Goal: Task Accomplishment & Management: Manage account settings

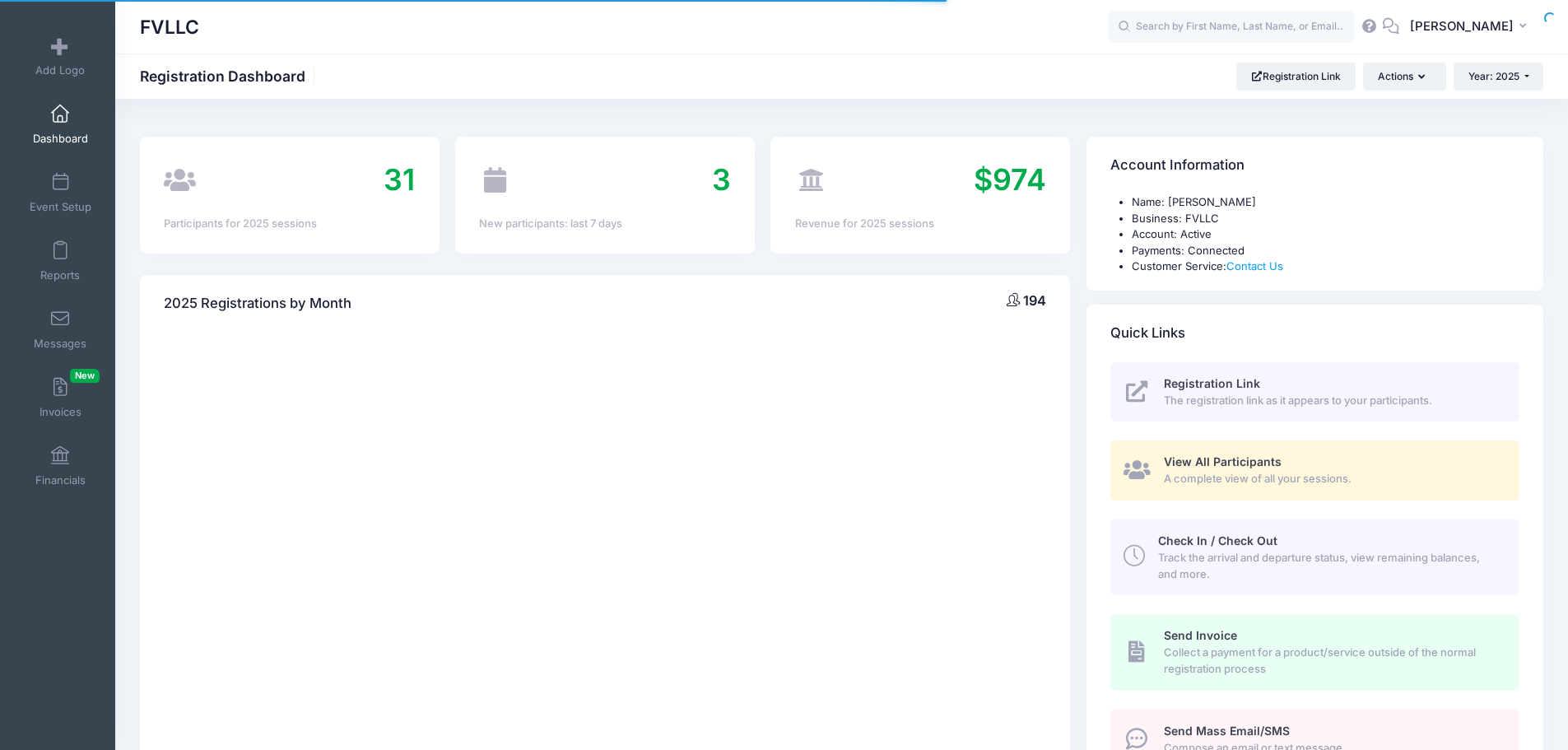
select select
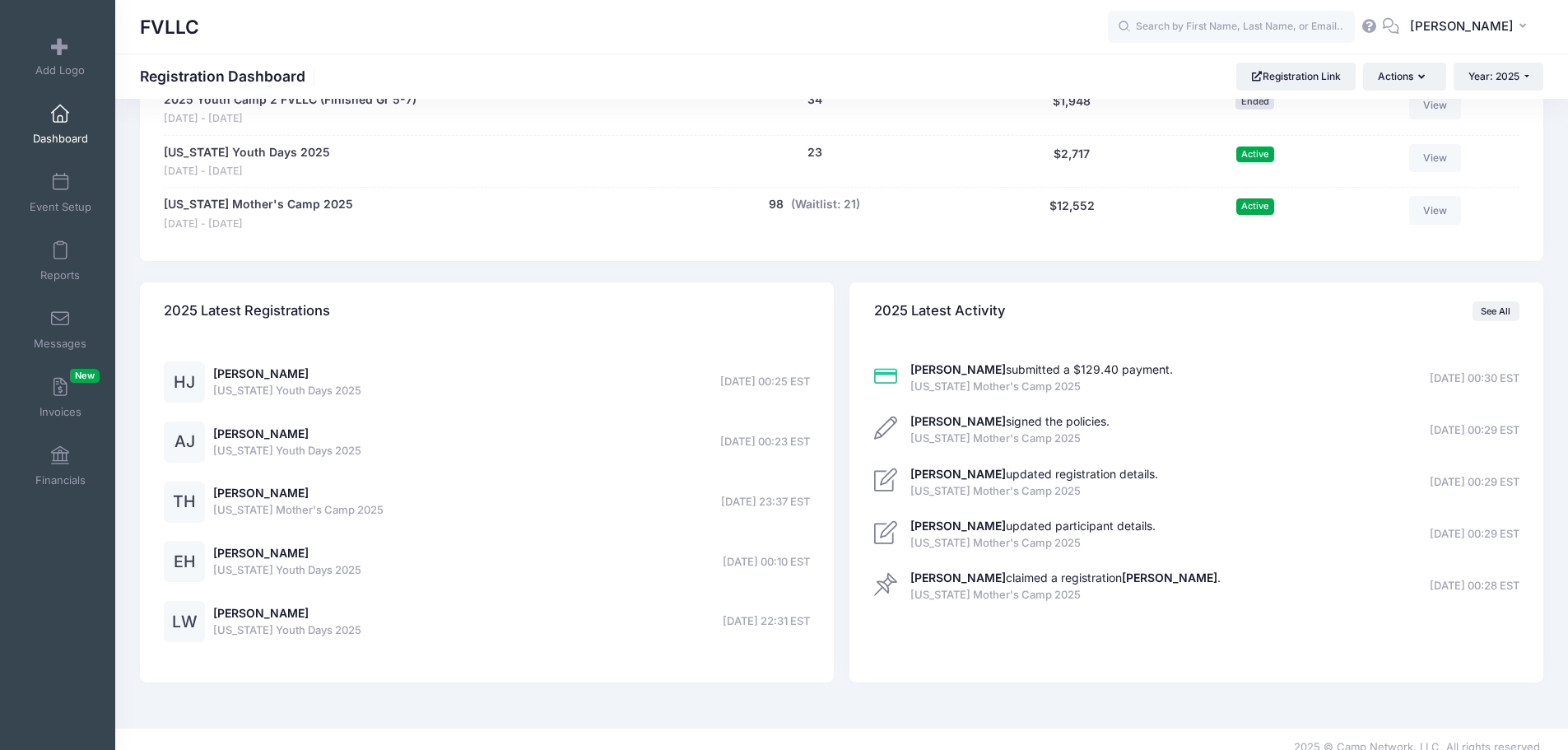
scroll to position [500, 0]
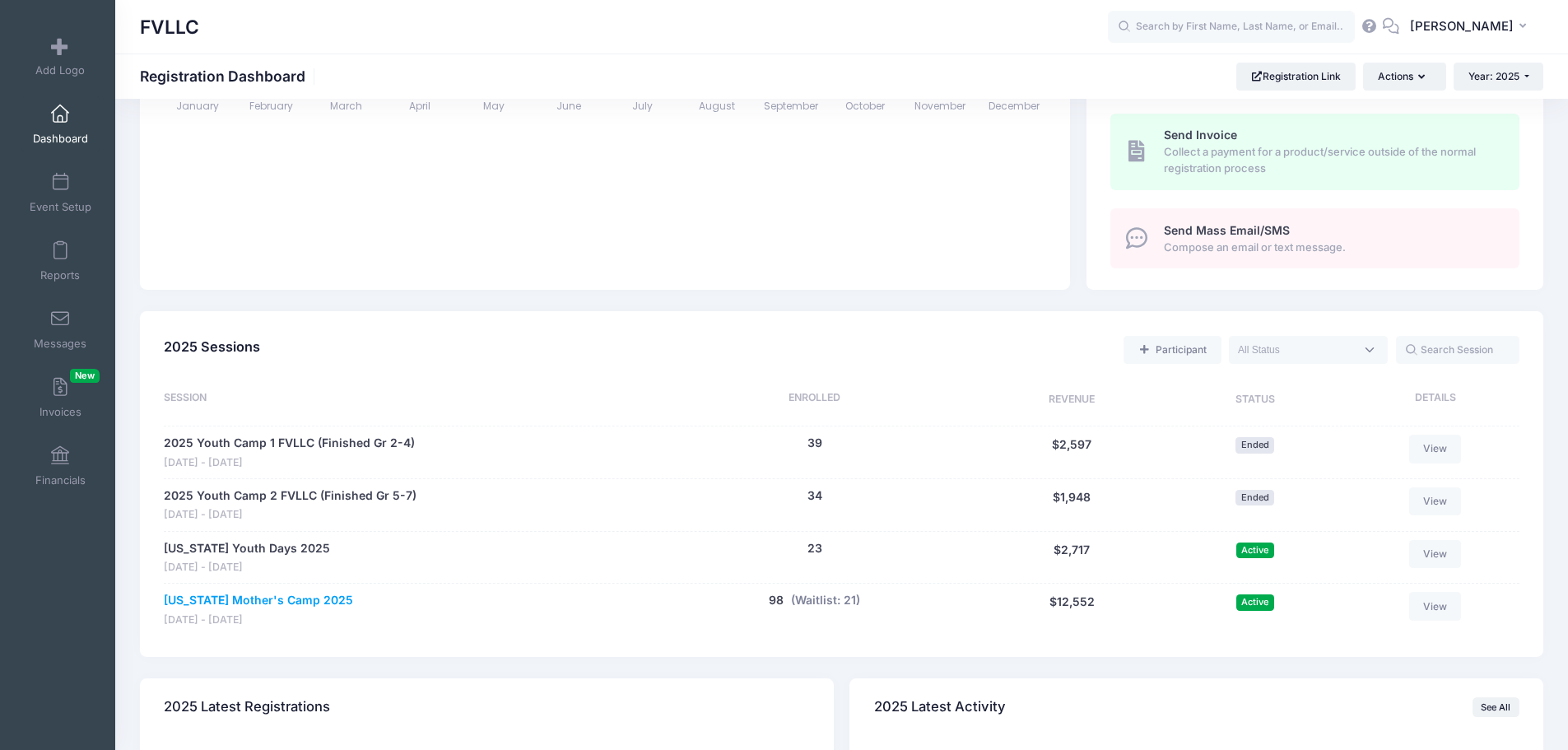
click at [276, 598] on link "[US_STATE] Mother's Camp 2025" at bounding box center [258, 600] width 189 height 17
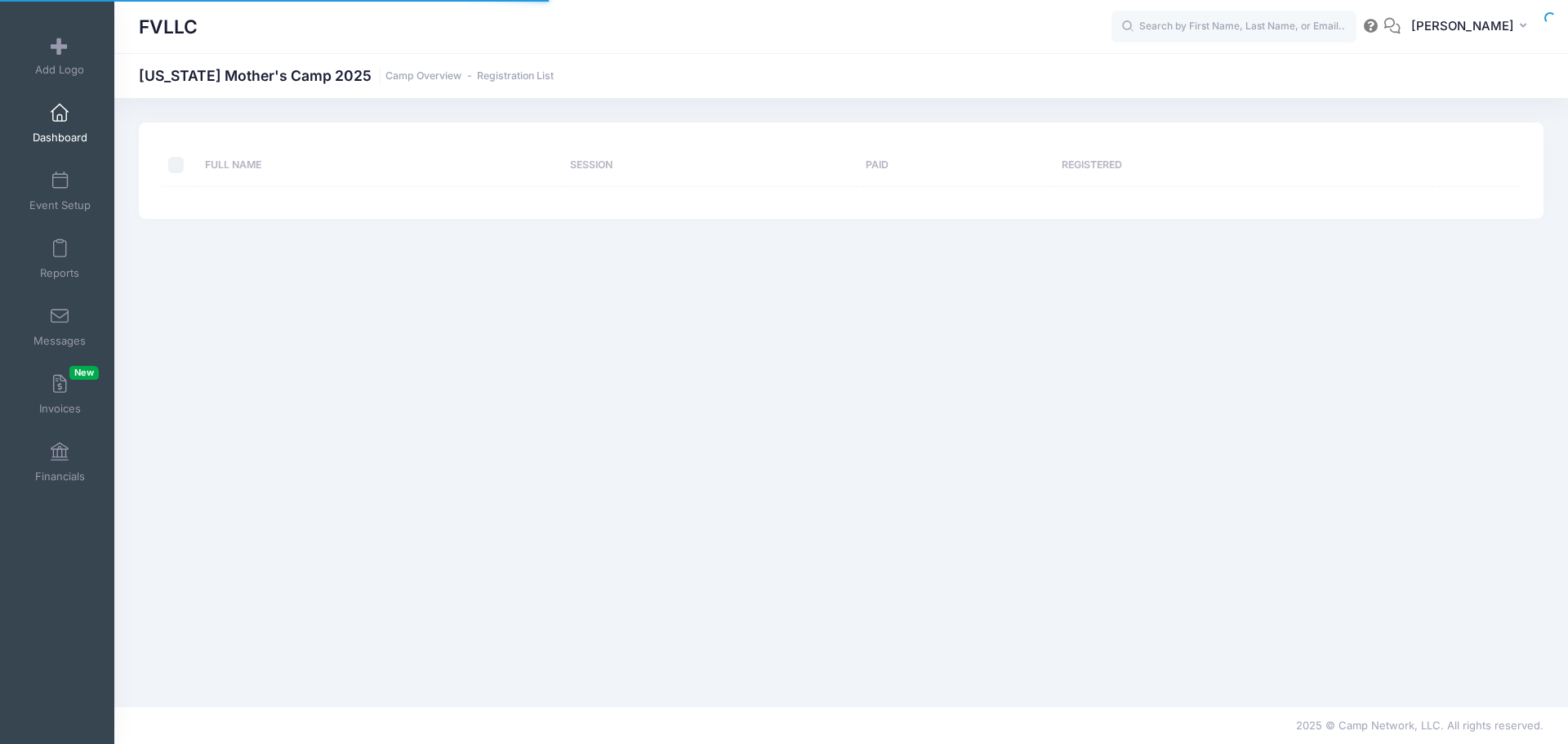
select select "10"
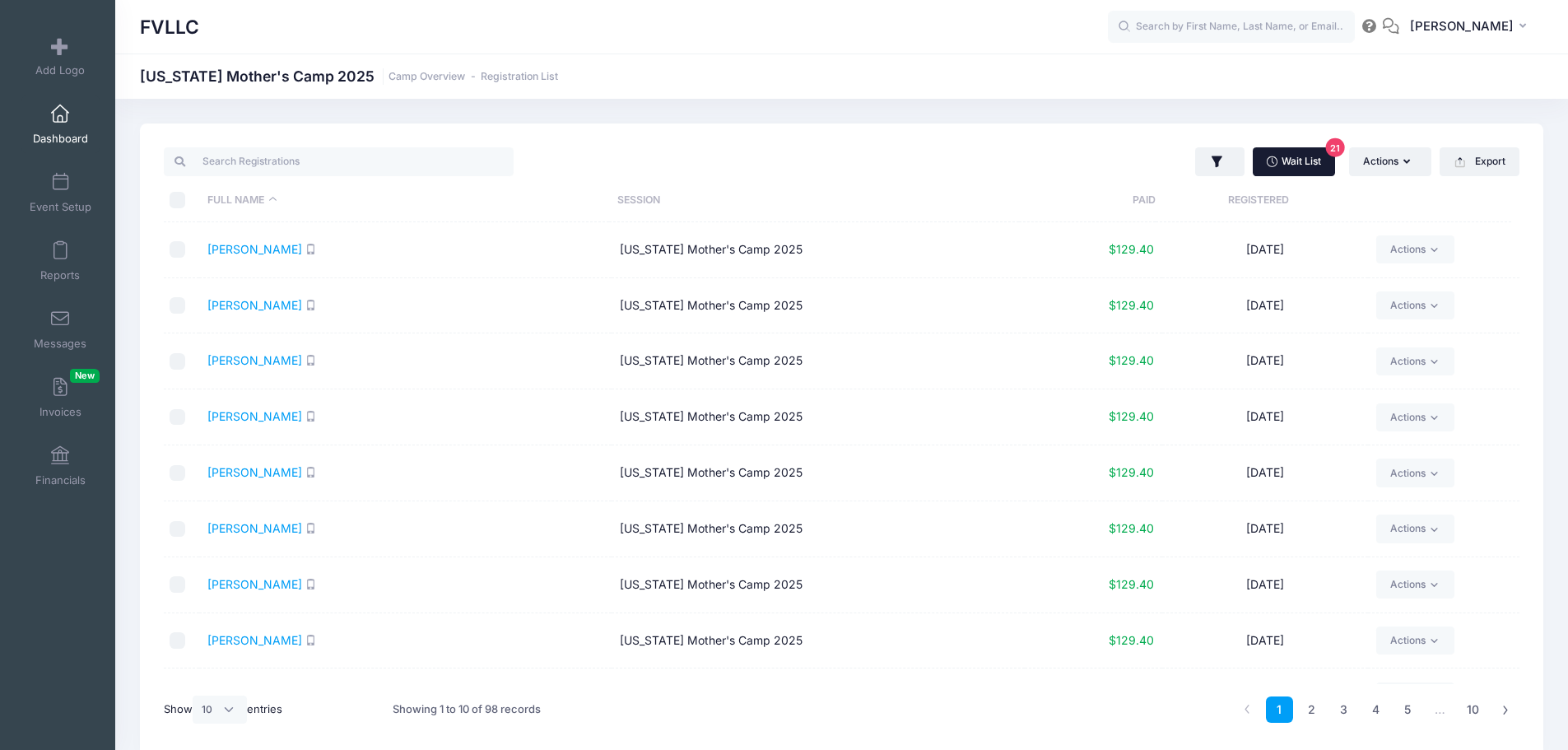
click at [1280, 158] on link "Wait List 21" at bounding box center [1294, 161] width 83 height 28
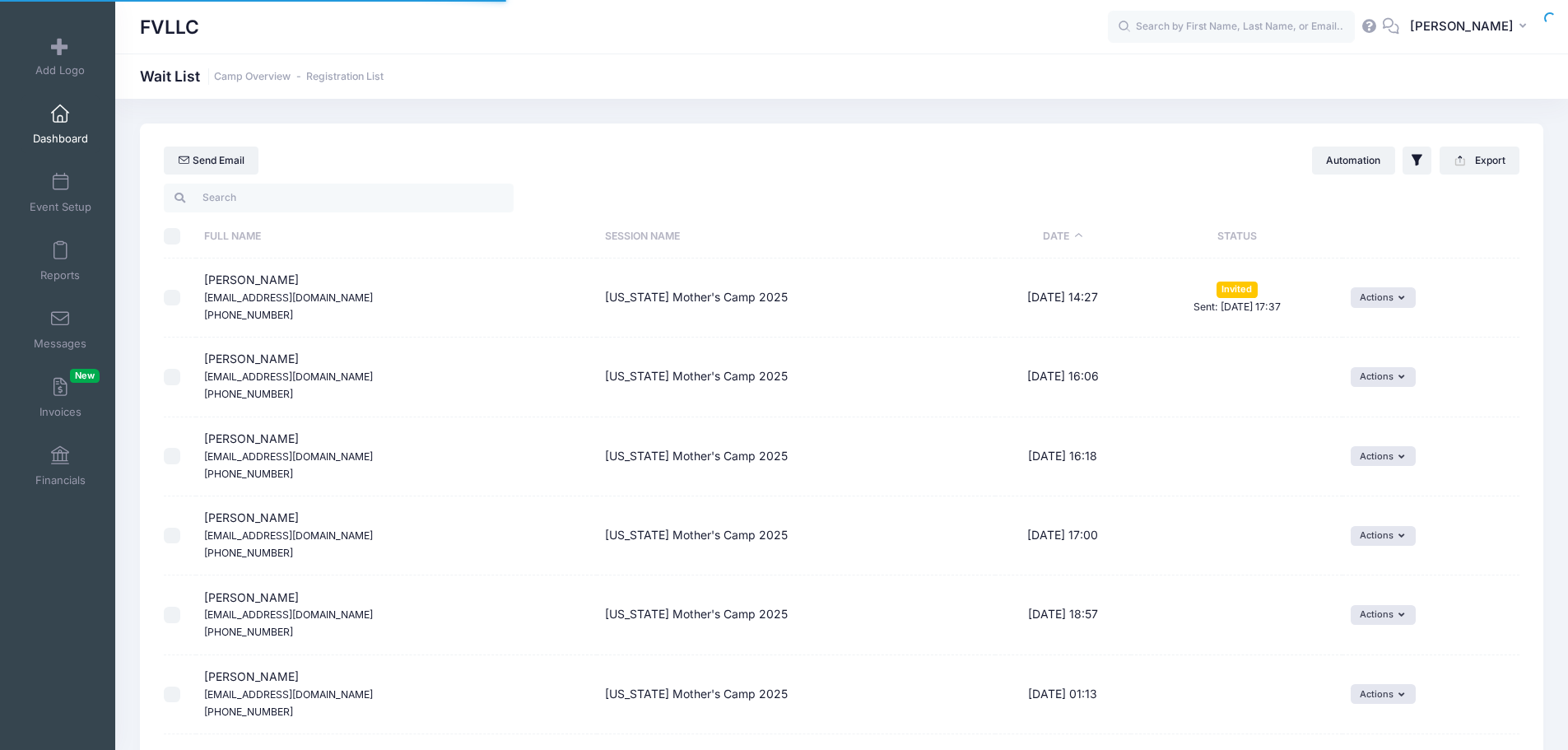
select select "50"
click at [1413, 303] on button "Actions" at bounding box center [1383, 297] width 65 height 20
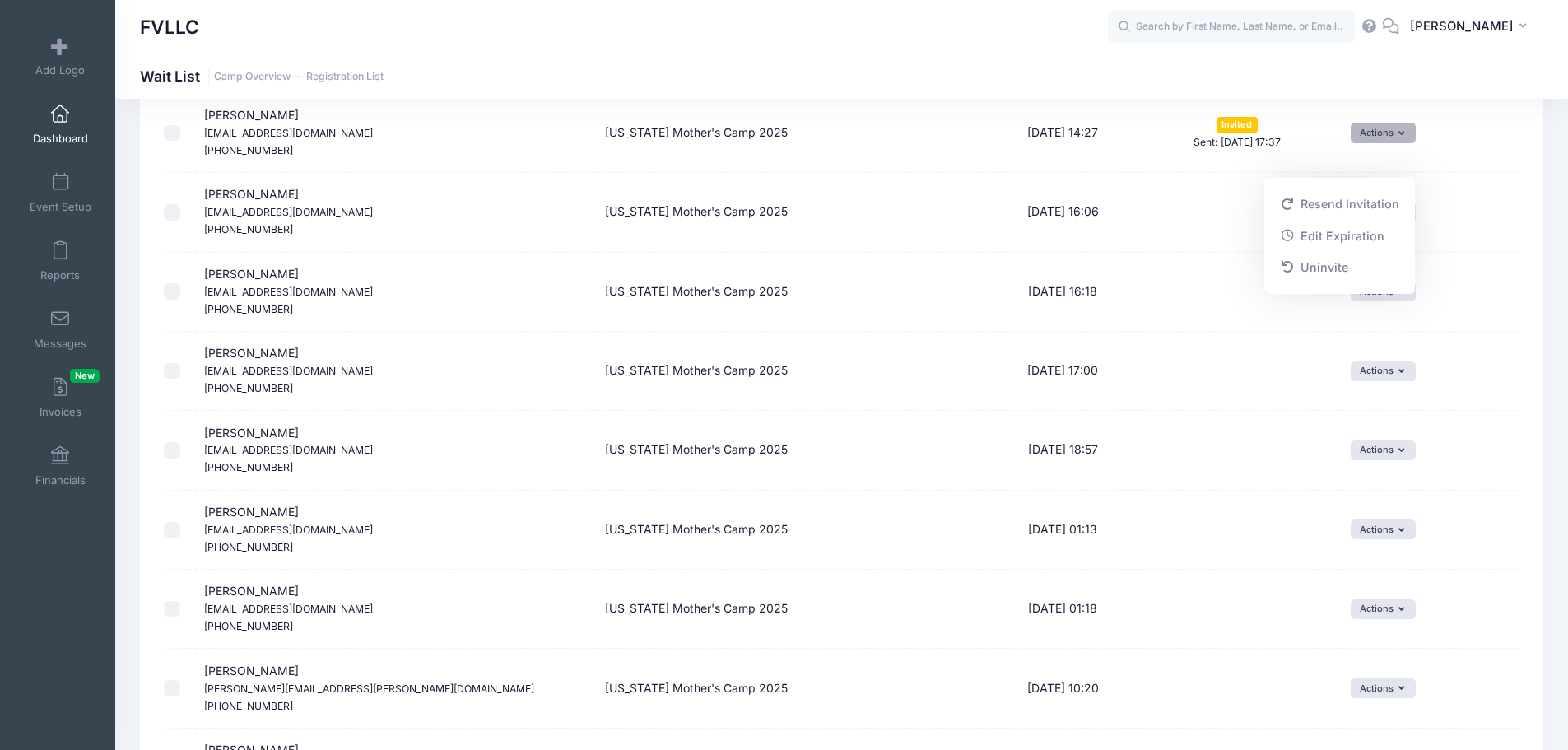
scroll to position [83, 0]
